Goal: Information Seeking & Learning: Learn about a topic

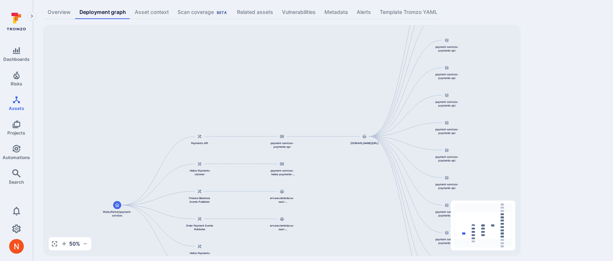
scroll to position [45, 0]
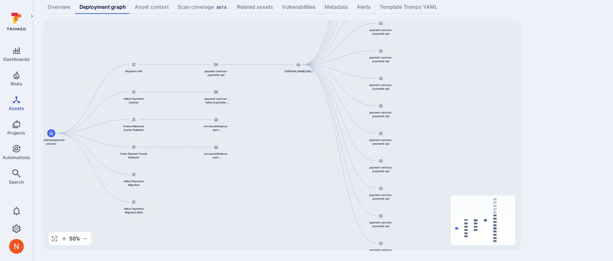
drag, startPoint x: 493, startPoint y: 110, endPoint x: 427, endPoint y: 41, distance: 95.1
click at [427, 42] on div "844647875270.dkr.ecr.us-east-1.amazonaws.com/payment-services-payments-api:v0.1…" at bounding box center [282, 135] width 478 height 231
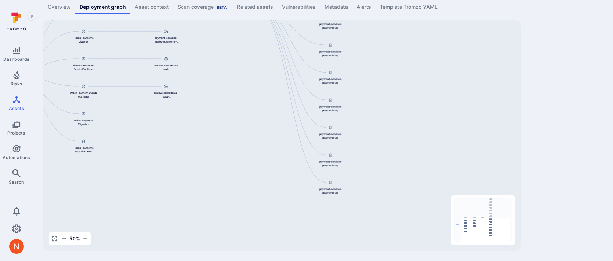
drag, startPoint x: 447, startPoint y: 126, endPoint x: 443, endPoint y: 217, distance: 91.7
click at [443, 215] on div "844647875270.dkr.ecr.us-east-1.amazonaws.com/payment-services-payments-api:v0.1…" at bounding box center [282, 135] width 478 height 231
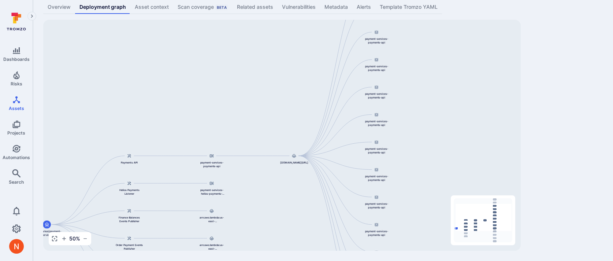
drag, startPoint x: 420, startPoint y: 141, endPoint x: 420, endPoint y: 232, distance: 90.8
click at [420, 232] on div "844647875270.dkr.ecr.us-east-1.amazonaws.com/payment-services-payments-api:v0.1…" at bounding box center [282, 135] width 478 height 231
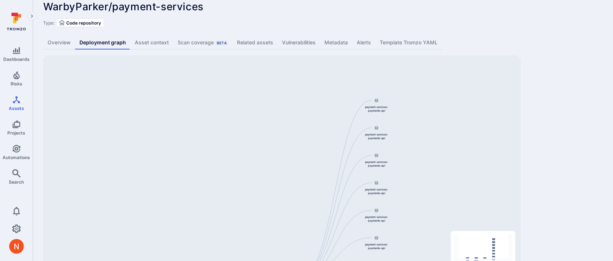
scroll to position [0, 0]
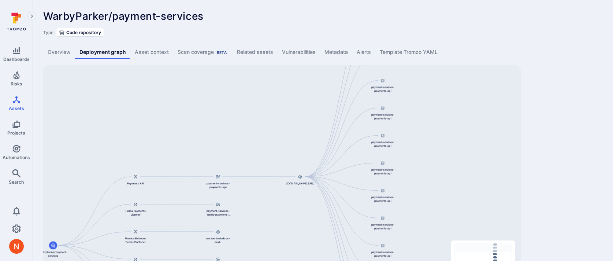
drag, startPoint x: 468, startPoint y: 203, endPoint x: 474, endPoint y: 91, distance: 111.9
click at [474, 91] on div "844647875270.dkr.ecr.us-east-1.amazonaws.com/payment-services-payments-api:v0.1…" at bounding box center [282, 180] width 478 height 231
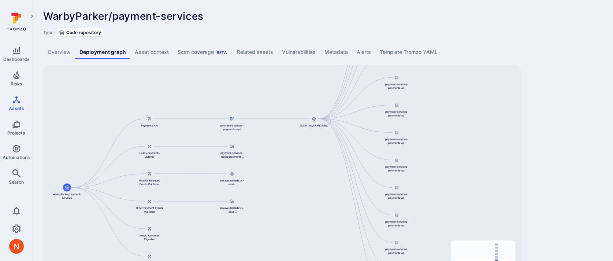
drag, startPoint x: 415, startPoint y: 204, endPoint x: 426, endPoint y: 147, distance: 59.1
click at [426, 147] on div "844647875270.dkr.ecr.us-east-1.amazonaws.com/payment-services-payments-api:v0.1…" at bounding box center [282, 180] width 478 height 231
drag, startPoint x: 548, startPoint y: 175, endPoint x: 548, endPoint y: 185, distance: 9.9
click at [548, 181] on div "WarbyParker/payment-services ... Show more Type: Code repository Overview Deplo…" at bounding box center [323, 153] width 580 height 306
click at [192, 1] on div "WarbyParker/payment-services ... Show more Type: Code repository Overview Deplo…" at bounding box center [323, 153] width 580 height 306
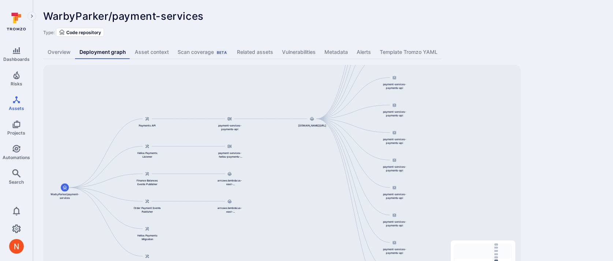
click at [565, 81] on div "WarbyParker/payment-services ... Show more Type: Code repository Overview Deplo…" at bounding box center [323, 153] width 580 height 306
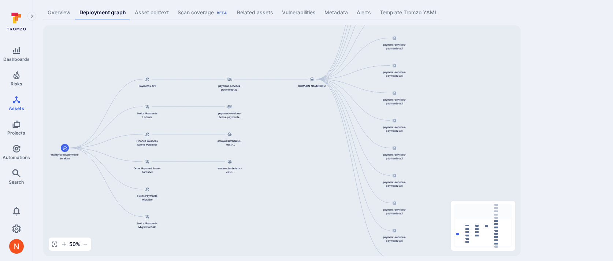
scroll to position [45, 0]
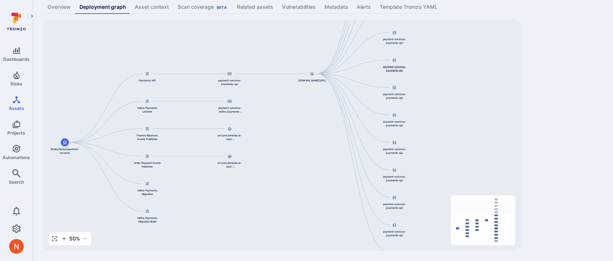
click at [395, 64] on div "payment-services-payments-api" at bounding box center [394, 64] width 29 height 16
click at [545, 158] on div "WarbyParker/payment-services ... Show more Type: Code repository Overview Deplo…" at bounding box center [323, 108] width 580 height 306
click at [575, 166] on div "WarbyParker/payment-services ... Show more Type: Code repository Overview Deplo…" at bounding box center [323, 108] width 580 height 306
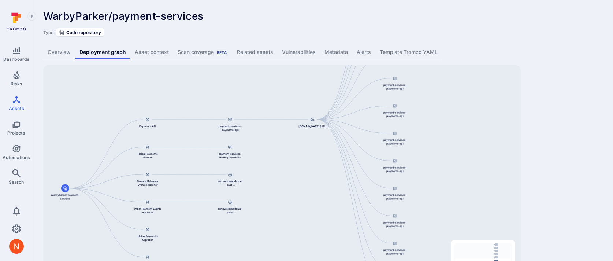
drag, startPoint x: 460, startPoint y: 161, endPoint x: 465, endPoint y: 176, distance: 15.6
click at [465, 176] on div "844647875270.dkr.ecr.us-east-1.amazonaws.com/payment-services-payments-api:v0.1…" at bounding box center [282, 180] width 478 height 231
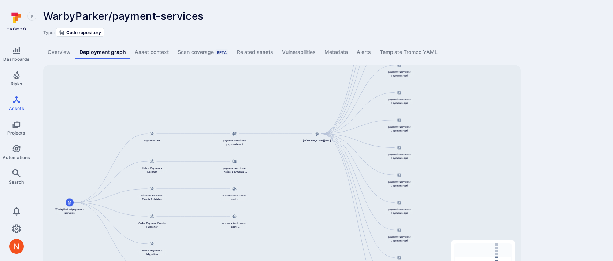
click at [578, 153] on div "WarbyParker/payment-services ... Show more Type: Code repository Overview Deplo…" at bounding box center [323, 153] width 580 height 306
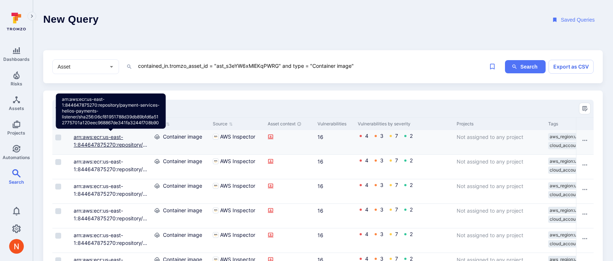
click at [86, 142] on link "arn:aws:ecr:us-east-1:844647875270:repository/payment-services-helios-payments-…" at bounding box center [111, 164] width 74 height 60
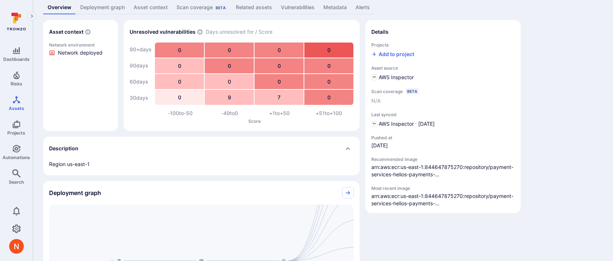
scroll to position [47, 0]
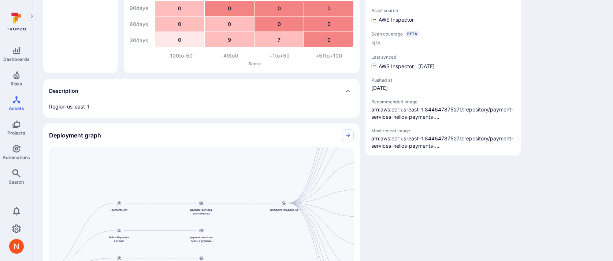
scroll to position [110, 0]
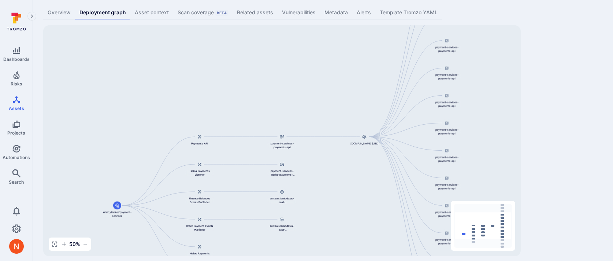
scroll to position [42, 0]
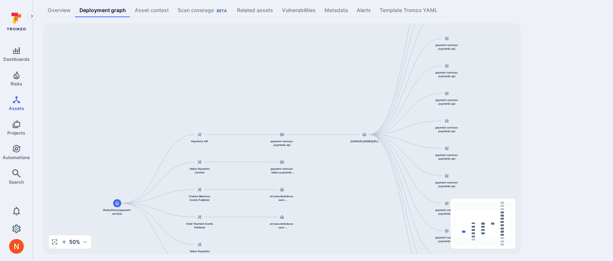
click at [569, 50] on div "WarbyParker/payment-services ... Show more Type: Code repository Overview Deplo…" at bounding box center [323, 111] width 580 height 306
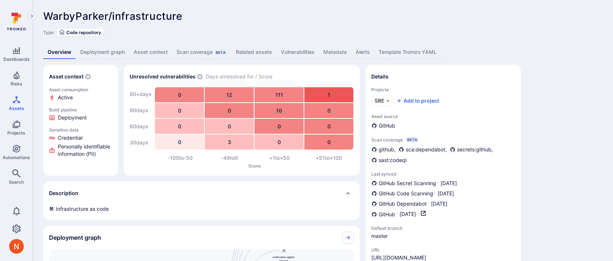
click at [118, 52] on link "Deployment graph" at bounding box center [102, 52] width 53 height 14
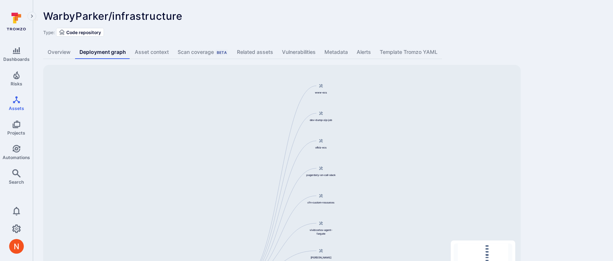
drag, startPoint x: 447, startPoint y: 126, endPoint x: 445, endPoint y: 230, distance: 104.4
click at [445, 230] on div "www-ecs WarbyParker/infrastructure dev-dump-zip-job ofbiz-ecs pagerduty-on-call…" at bounding box center [282, 180] width 478 height 231
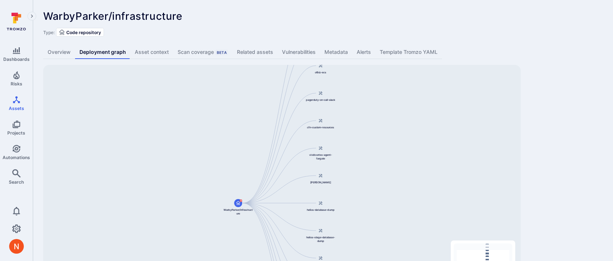
drag, startPoint x: 402, startPoint y: 183, endPoint x: 404, endPoint y: 89, distance: 93.8
click at [404, 89] on div "www-ecs WarbyParker/infrastructure dev-dump-zip-job ofbiz-ecs pagerduty-on-call…" at bounding box center [282, 180] width 478 height 231
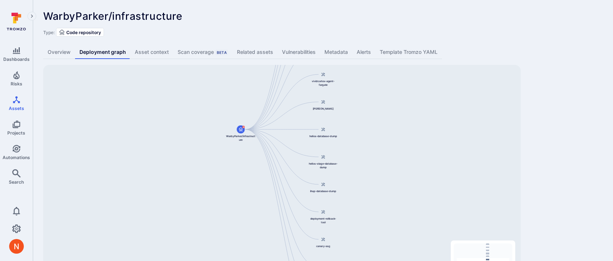
drag, startPoint x: 402, startPoint y: 180, endPoint x: 401, endPoint y: 55, distance: 124.9
click at [401, 55] on div "WarbyParker/infrastructure ... Show more Type: Code repository Overview Deploym…" at bounding box center [323, 153] width 580 height 306
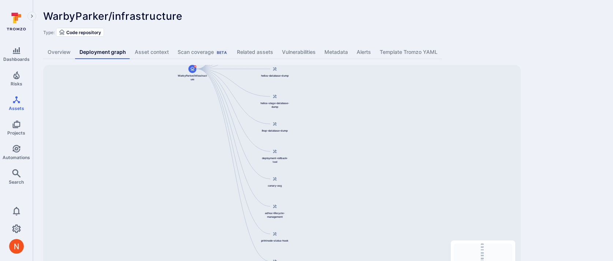
drag, startPoint x: 389, startPoint y: 184, endPoint x: 361, endPoint y: 250, distance: 71.7
click at [361, 248] on div "www-ecs WarbyParker/infrastructure dev-dump-zip-job ofbiz-ecs pagerduty-on-call…" at bounding box center [282, 180] width 478 height 231
drag, startPoint x: 357, startPoint y: 129, endPoint x: 344, endPoint y: 231, distance: 103.1
click at [343, 230] on div "www-ecs WarbyParker/infrastructure dev-dump-zip-job ofbiz-ecs pagerduty-on-call…" at bounding box center [282, 180] width 478 height 231
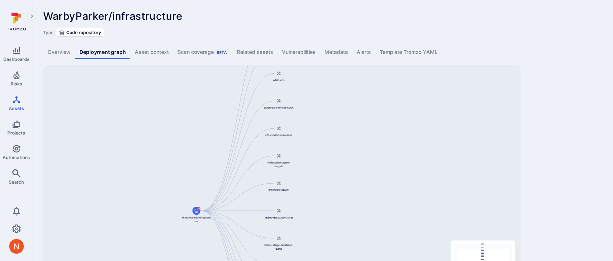
drag, startPoint x: 354, startPoint y: 96, endPoint x: 353, endPoint y: 64, distance: 31.1
click at [353, 64] on div "WarbyParker/infrastructure ... Show more Type: Code repository Overview Deploym…" at bounding box center [323, 153] width 580 height 306
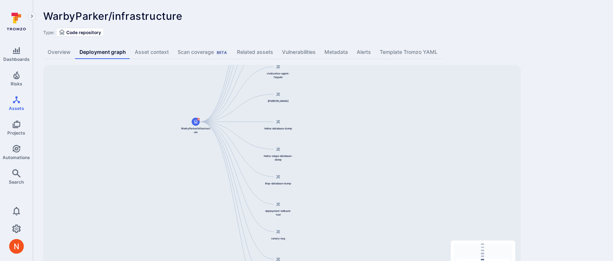
drag, startPoint x: 355, startPoint y: 173, endPoint x: 353, endPoint y: 92, distance: 81.0
click at [353, 92] on div "www-ecs WarbyParker/infrastructure dev-dump-zip-job ofbiz-ecs pagerduty-on-call…" at bounding box center [282, 180] width 478 height 231
drag, startPoint x: 357, startPoint y: 151, endPoint x: 348, endPoint y: 50, distance: 101.1
click at [348, 50] on div "WarbyParker/infrastructure ... Show more Type: Code repository Overview Deploym…" at bounding box center [323, 153] width 580 height 306
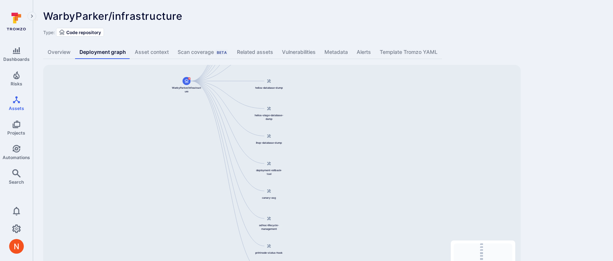
drag, startPoint x: 349, startPoint y: 116, endPoint x: 350, endPoint y: 205, distance: 89.0
click at [350, 205] on div "www-ecs WarbyParker/infrastructure dev-dump-zip-job ofbiz-ecs pagerduty-on-call…" at bounding box center [282, 180] width 478 height 231
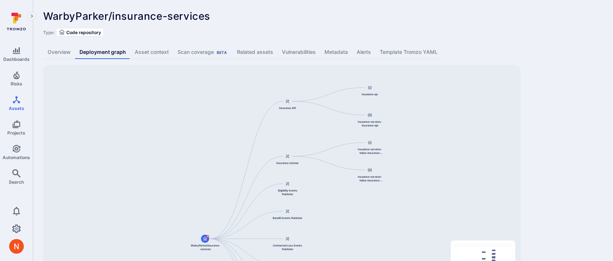
drag, startPoint x: 430, startPoint y: 103, endPoint x: 436, endPoint y: 145, distance: 42.5
click at [436, 145] on div "Insurance API WarbyParker/insurance-services Insurance Listener Eligibility Eve…" at bounding box center [282, 180] width 478 height 231
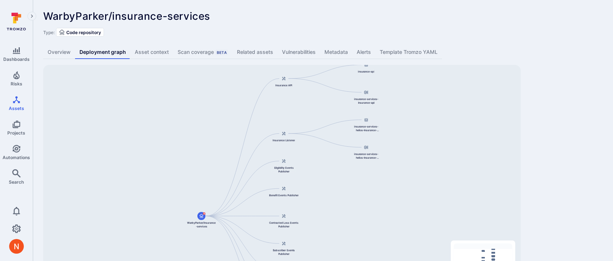
drag, startPoint x: 444, startPoint y: 164, endPoint x: 438, endPoint y: 134, distance: 30.2
click at [438, 134] on div "Insurance API WarbyParker/insurance-services Insurance Listener Eligibility Eve…" at bounding box center [282, 180] width 478 height 231
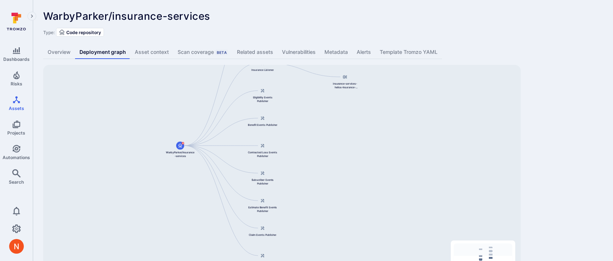
drag, startPoint x: 433, startPoint y: 125, endPoint x: 413, endPoint y: 57, distance: 70.9
click at [413, 57] on div "WarbyParker/insurance-services ... Show more Type: Code repository Overview Dep…" at bounding box center [323, 153] width 580 height 306
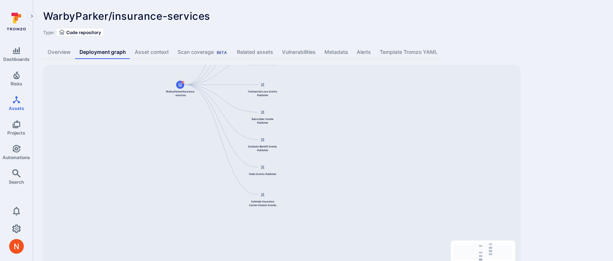
drag, startPoint x: 396, startPoint y: 144, endPoint x: 397, endPoint y: 99, distance: 45.1
click at [397, 98] on div "Insurance API WarbyParker/insurance-services Insurance Listener Eligibility Eve…" at bounding box center [282, 180] width 478 height 231
click at [532, 169] on div "WarbyParker/insurance-services ... Show more Type: Code repository Overview Dep…" at bounding box center [323, 153] width 580 height 306
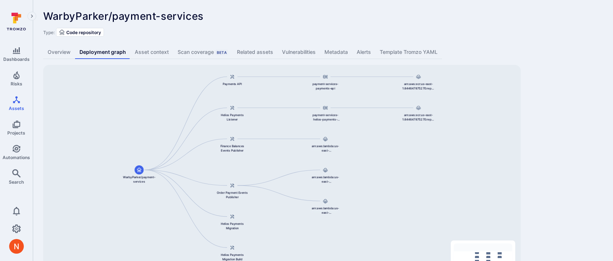
drag, startPoint x: 453, startPoint y: 173, endPoint x: 435, endPoint y: 165, distance: 19.7
click at [435, 165] on div "arn:aws:ecr:us-east-1:844647875270:repository/payment-services-payments-api/sha…" at bounding box center [282, 180] width 478 height 231
click at [547, 120] on div "WarbyParker/payment-services ... Show more Type: Code repository Overview Deplo…" at bounding box center [323, 153] width 580 height 306
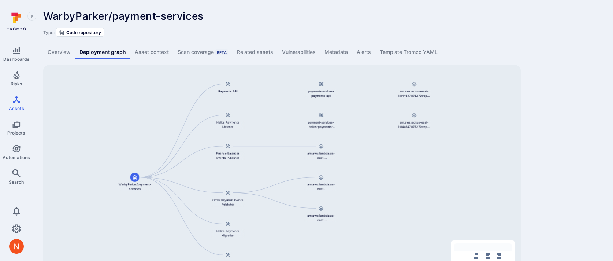
drag, startPoint x: 428, startPoint y: 140, endPoint x: 422, endPoint y: 147, distance: 9.1
click at [422, 147] on div "arn:aws:ecr:us-east-1:844647875270:repository/payment-services-payments-api/sha…" at bounding box center [282, 180] width 478 height 231
click at [592, 132] on div "WarbyParker/payment-services ... Show more Type: Code repository Overview Deplo…" at bounding box center [323, 153] width 580 height 306
